Goal: Transaction & Acquisition: Purchase product/service

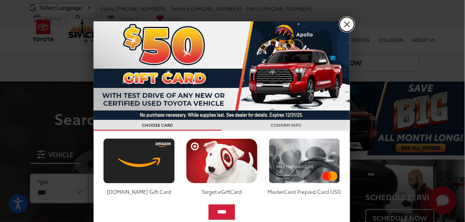
click at [349, 27] on link "X" at bounding box center [347, 24] width 15 height 15
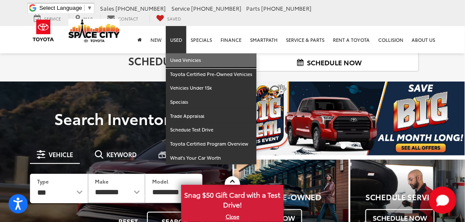
click at [174, 62] on link "Used Vehicles" at bounding box center [211, 60] width 91 height 14
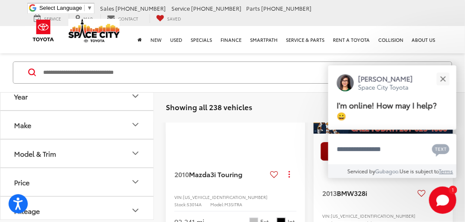
scroll to position [2400, 0]
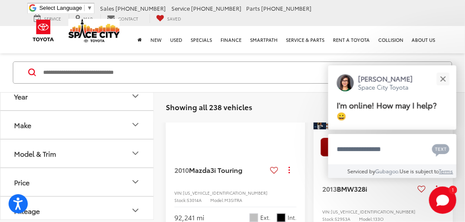
drag, startPoint x: 468, startPoint y: 19, endPoint x: 468, endPoint y: 162, distance: 143.2
click at [437, 74] on button "Close" at bounding box center [443, 79] width 18 height 18
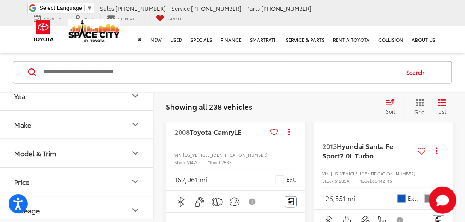
scroll to position [1897, 0]
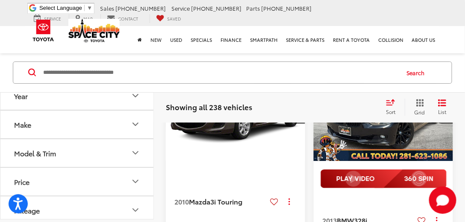
scroll to position [2431, 0]
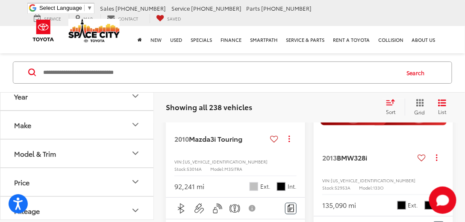
click at [421, 99] on img "2013 BMW 328i 328i 0" at bounding box center [383, 47] width 141 height 106
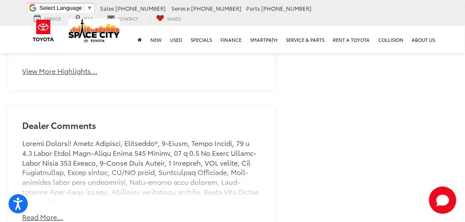
scroll to position [647, 0]
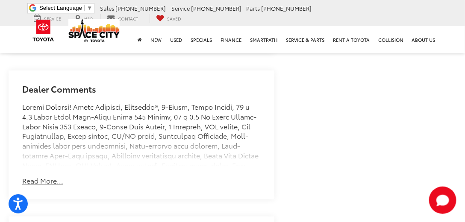
drag, startPoint x: 469, startPoint y: 12, endPoint x: 467, endPoint y: 43, distance: 30.4
click at [47, 176] on button "Read More..." at bounding box center [42, 181] width 41 height 10
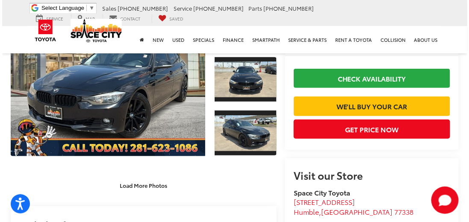
scroll to position [23, 0]
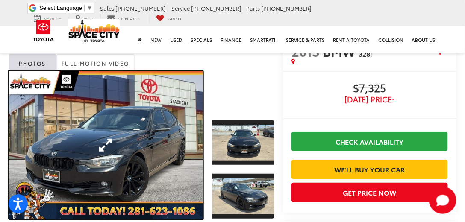
click at [139, 105] on link "Expand Photo 0" at bounding box center [106, 145] width 195 height 149
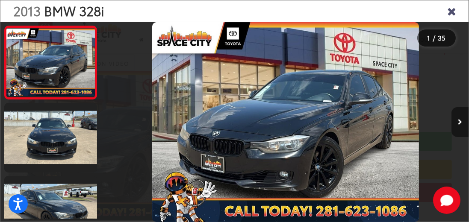
click at [460, 108] on button "Next image" at bounding box center [460, 122] width 17 height 30
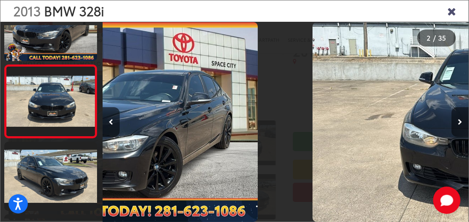
scroll to position [38, 0]
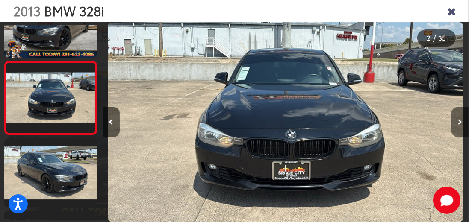
click at [459, 109] on button "Next image" at bounding box center [460, 122] width 17 height 30
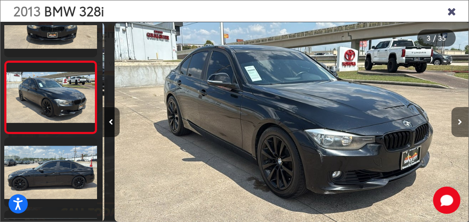
scroll to position [0, 732]
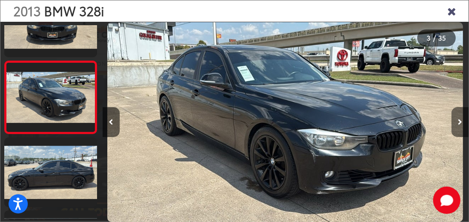
click at [459, 109] on button "Next image" at bounding box center [460, 122] width 17 height 30
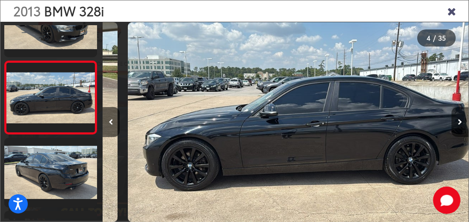
scroll to position [0, 1099]
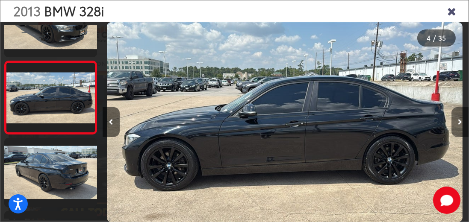
click at [458, 109] on button "Next image" at bounding box center [460, 122] width 17 height 30
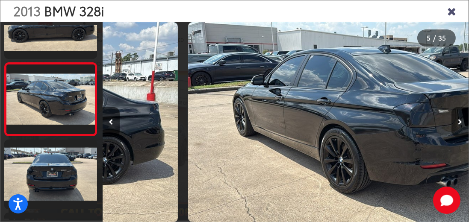
scroll to position [257, 0]
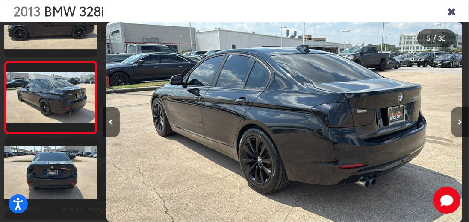
click at [458, 109] on button "Next image" at bounding box center [460, 122] width 17 height 30
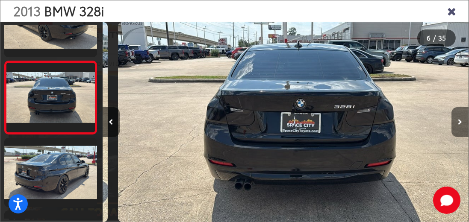
scroll to position [0, 1832]
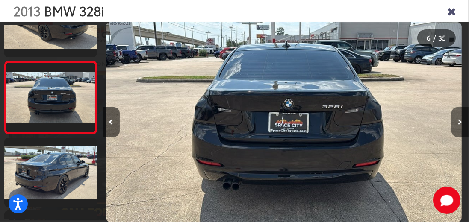
click at [458, 109] on button "Next image" at bounding box center [460, 122] width 17 height 30
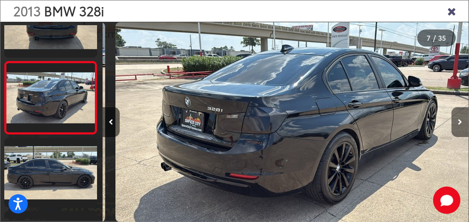
scroll to position [0, 2198]
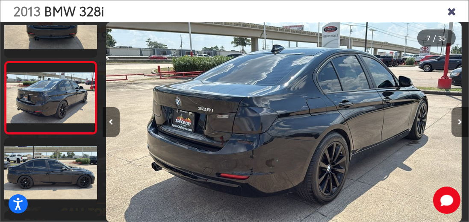
click at [458, 109] on button "Next image" at bounding box center [460, 122] width 17 height 30
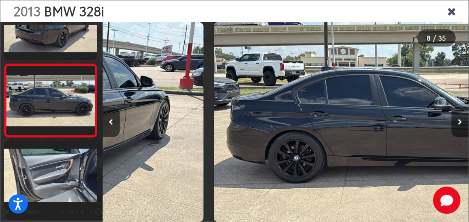
scroll to position [476, 0]
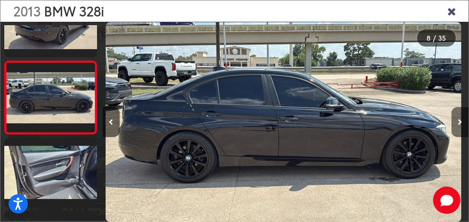
click at [458, 109] on button "Next image" at bounding box center [460, 122] width 17 height 30
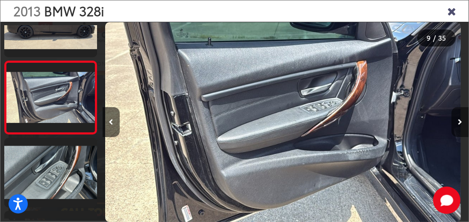
click at [458, 109] on button "Next image" at bounding box center [460, 122] width 17 height 30
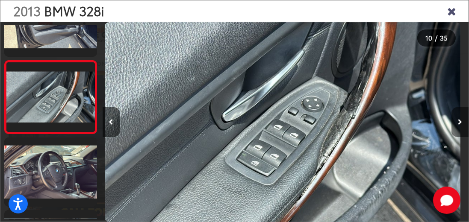
click at [458, 109] on button "Next image" at bounding box center [460, 122] width 17 height 30
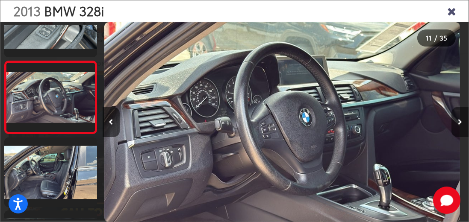
click at [457, 115] on button "Next image" at bounding box center [460, 122] width 17 height 30
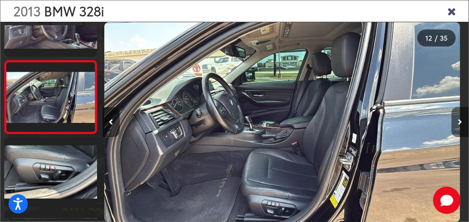
click at [457, 115] on button "Next image" at bounding box center [460, 122] width 17 height 30
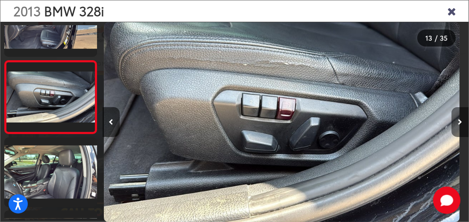
click at [457, 115] on button "Next image" at bounding box center [460, 122] width 17 height 30
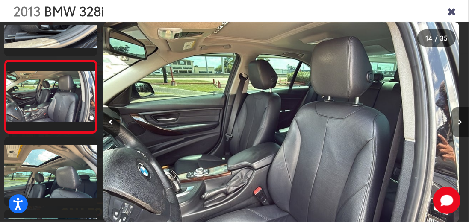
click at [457, 115] on button "Next image" at bounding box center [460, 122] width 17 height 30
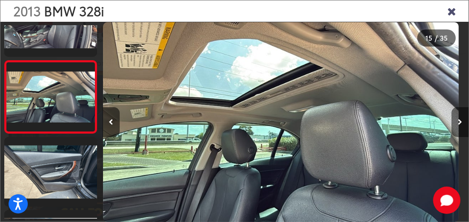
click at [457, 115] on button "Next image" at bounding box center [460, 122] width 17 height 30
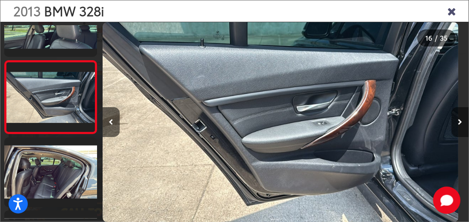
click at [457, 115] on button "Next image" at bounding box center [460, 122] width 17 height 30
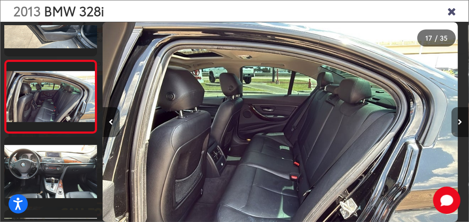
click at [457, 115] on button "Next image" at bounding box center [460, 122] width 17 height 30
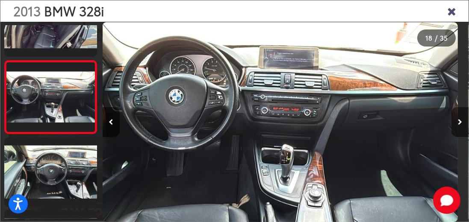
click at [457, 115] on button "Next image" at bounding box center [460, 122] width 17 height 30
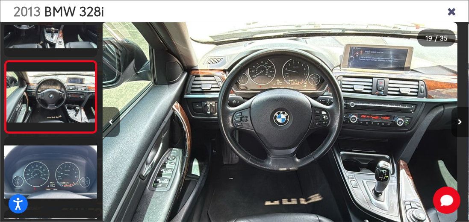
click at [457, 115] on button "Next image" at bounding box center [460, 122] width 17 height 30
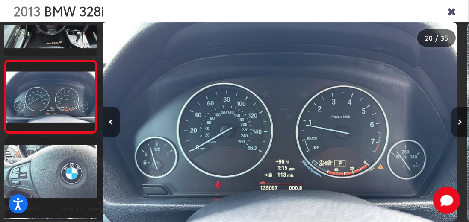
click at [457, 115] on button "Next image" at bounding box center [460, 122] width 17 height 30
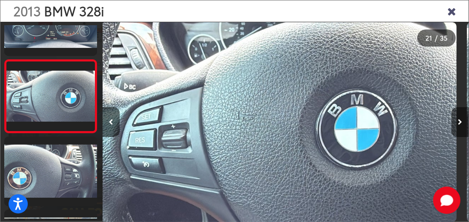
click at [457, 115] on button "Next image" at bounding box center [460, 122] width 17 height 30
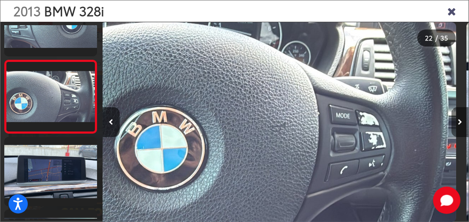
click at [457, 115] on button "Next image" at bounding box center [460, 122] width 17 height 30
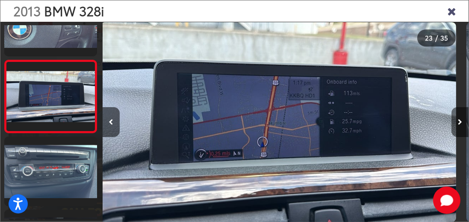
click at [457, 115] on button "Next image" at bounding box center [460, 122] width 17 height 30
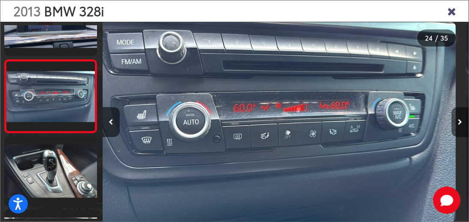
click at [457, 115] on button "Next image" at bounding box center [460, 122] width 17 height 30
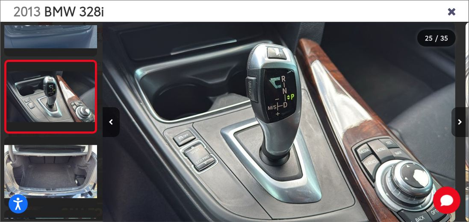
click at [457, 115] on button "Next image" at bounding box center [460, 122] width 17 height 30
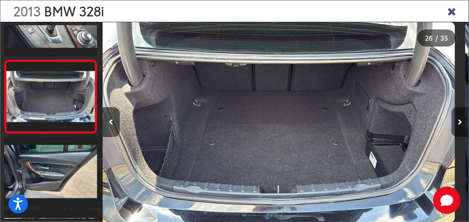
click at [457, 115] on button "Next image" at bounding box center [460, 122] width 17 height 30
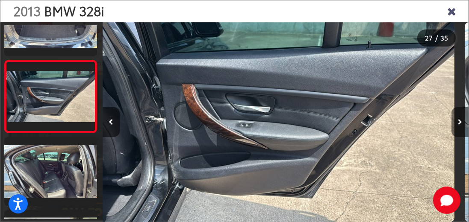
click at [457, 115] on button "Next image" at bounding box center [460, 122] width 17 height 30
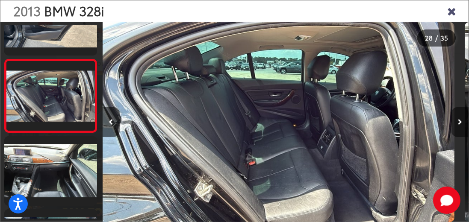
click at [457, 115] on button "Next image" at bounding box center [460, 122] width 17 height 30
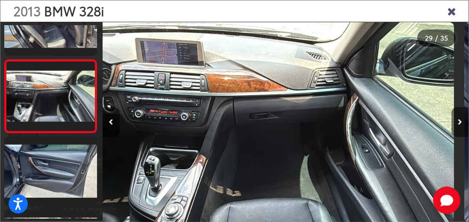
click at [457, 115] on button "Next image" at bounding box center [460, 122] width 17 height 30
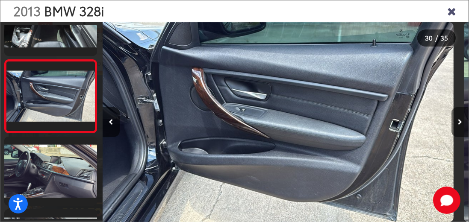
click at [457, 115] on button "Next image" at bounding box center [460, 122] width 17 height 30
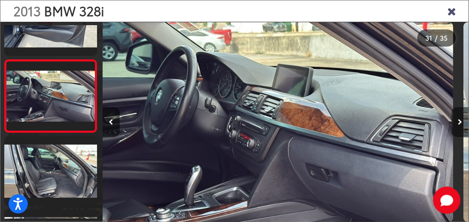
click at [457, 115] on button "Next image" at bounding box center [460, 122] width 17 height 30
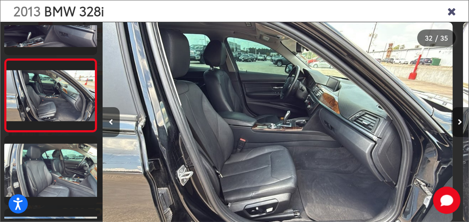
click at [457, 115] on button "Next image" at bounding box center [460, 122] width 17 height 30
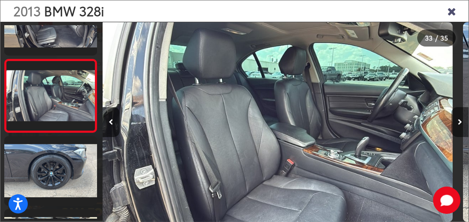
click at [457, 115] on button "Next image" at bounding box center [460, 122] width 17 height 30
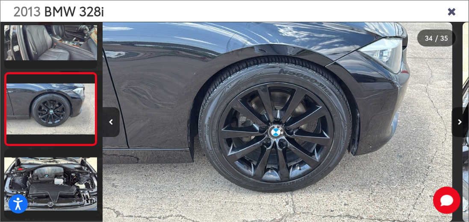
click at [457, 115] on button "Next image" at bounding box center [460, 122] width 17 height 30
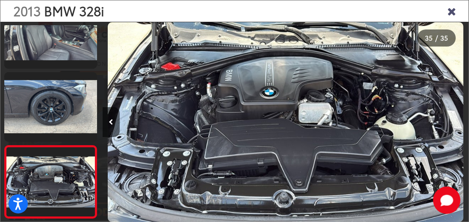
click at [457, 115] on div at bounding box center [423, 122] width 92 height 201
click at [455, 10] on icon "Close gallery" at bounding box center [451, 10] width 9 height 11
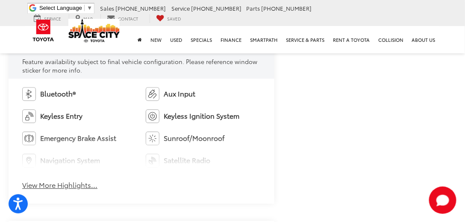
click at [77, 180] on button "View More Highlights..." at bounding box center [59, 185] width 75 height 10
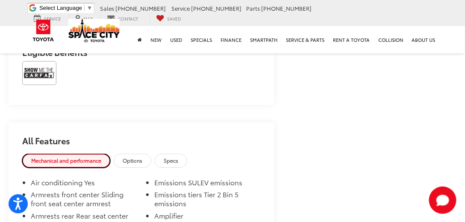
click at [93, 165] on link "Mechanical and performance" at bounding box center [66, 161] width 88 height 14
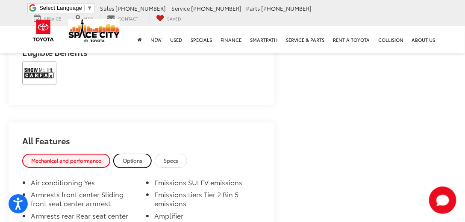
click at [136, 163] on span "Options" at bounding box center [133, 160] width 20 height 7
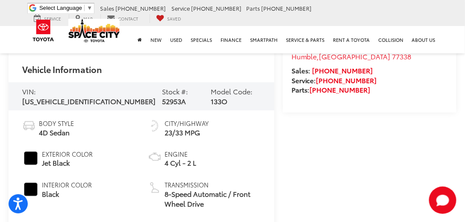
scroll to position [1438, 0]
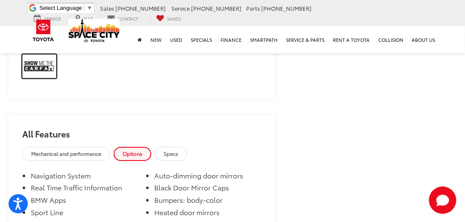
click at [34, 74] on img at bounding box center [39, 66] width 34 height 24
